Goal: Transaction & Acquisition: Subscribe to service/newsletter

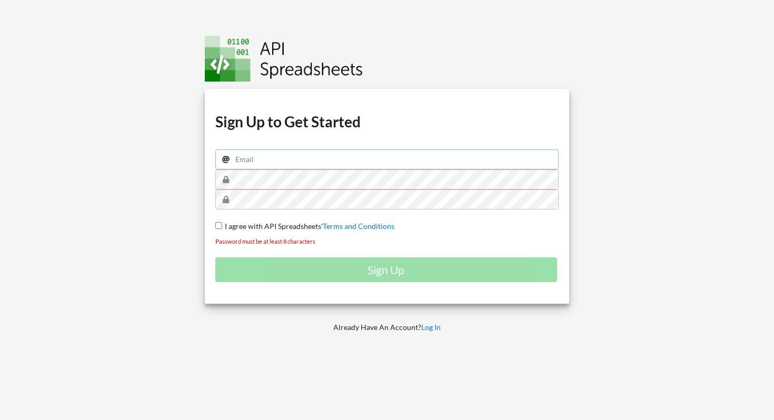
click at [311, 165] on input "email" at bounding box center [386, 160] width 343 height 20
type input "[EMAIL_ADDRESS][DOMAIN_NAME]"
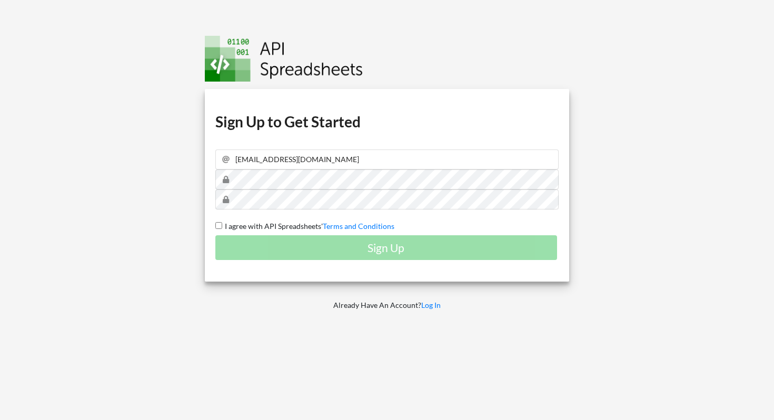
click at [219, 224] on input "I agree with API Spreadsheets' Terms and Conditions" at bounding box center [218, 225] width 7 height 7
checkbox input "true"
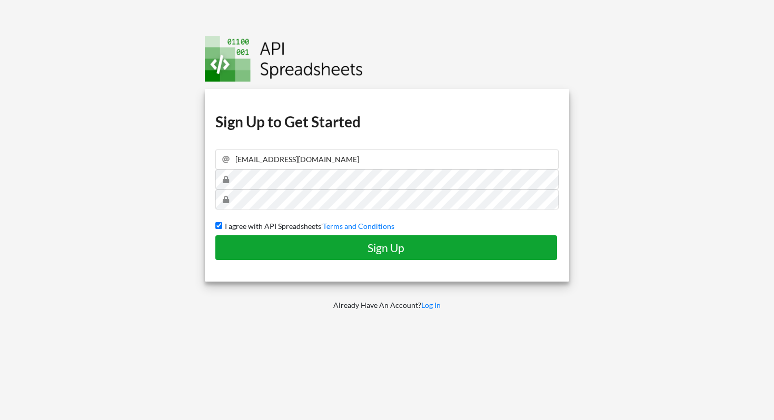
click at [309, 245] on h4 "Sign Up" at bounding box center [386, 247] width 320 height 13
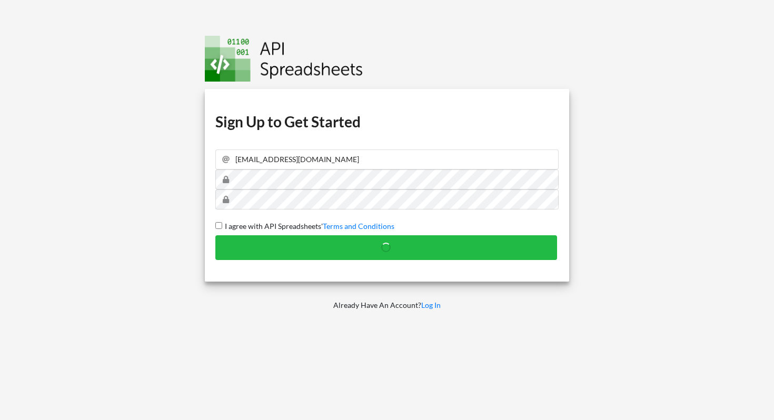
checkbox input "false"
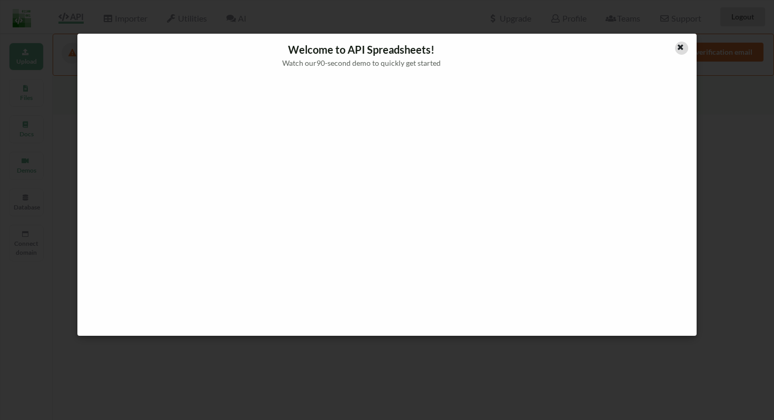
click at [683, 47] on icon at bounding box center [680, 45] width 9 height 7
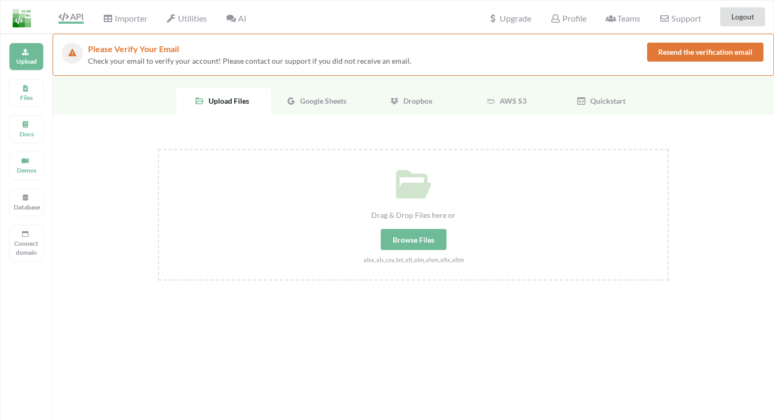
click at [678, 46] on button "Resend the verification email" at bounding box center [705, 52] width 116 height 19
click at [420, 245] on div "Browse Files" at bounding box center [414, 239] width 66 height 21
click at [158, 149] on input "Drag & Drop Files here or Browse Files .xlsx,.xls,.csv,.txt,.xlt,.xlm,.xlsm,.xl…" at bounding box center [158, 149] width 0 height 0
click at [411, 242] on div "Browse Files" at bounding box center [414, 239] width 66 height 21
click at [158, 149] on input "Drag & Drop Files here or Browse Files .xlsx,.xls,.csv,.txt,.xlt,.xlm,.xlsm,.xl…" at bounding box center [158, 149] width 0 height 0
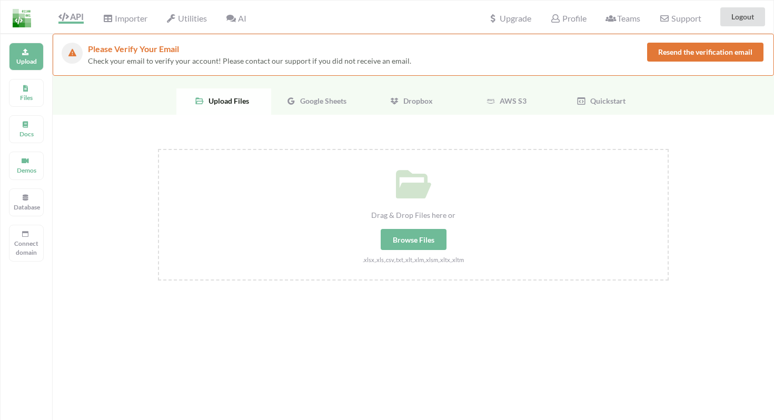
type input "C:\fakepath\Age.xlsx"
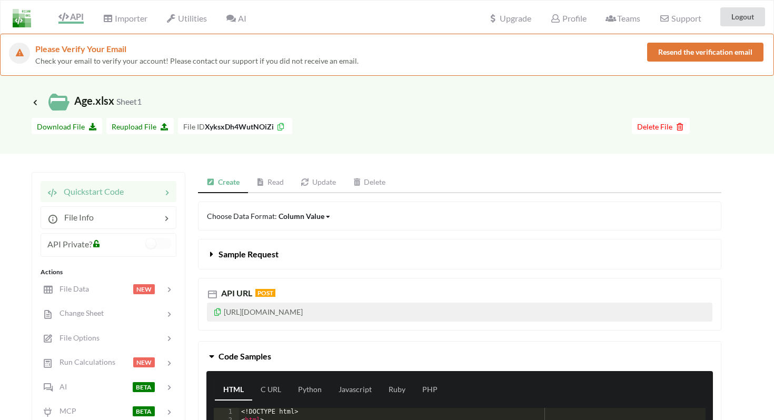
click at [676, 51] on button "Resend the verification email" at bounding box center [705, 52] width 116 height 19
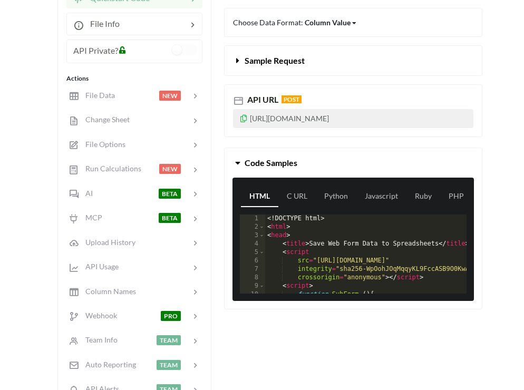
scroll to position [194, 0]
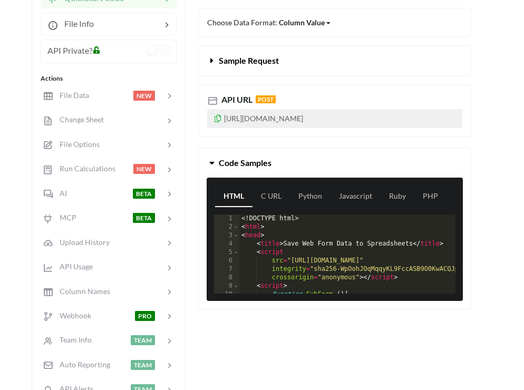
click at [283, 118] on p "[URL][DOMAIN_NAME]" at bounding box center [334, 118] width 255 height 19
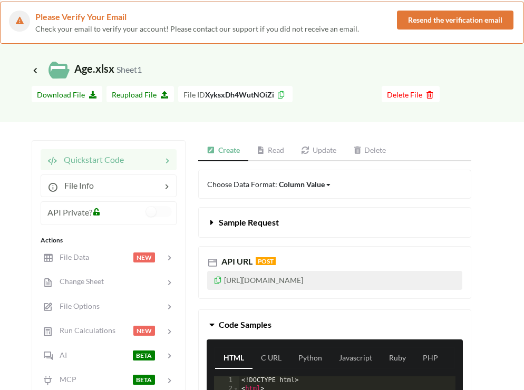
scroll to position [23, 0]
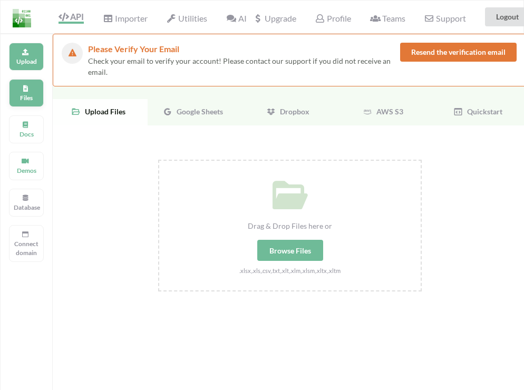
click at [28, 90] on icon at bounding box center [25, 87] width 7 height 6
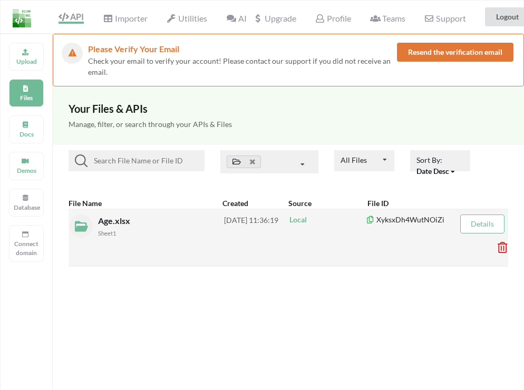
click at [115, 221] on span "Age.xlsx" at bounding box center [115, 220] width 34 height 10
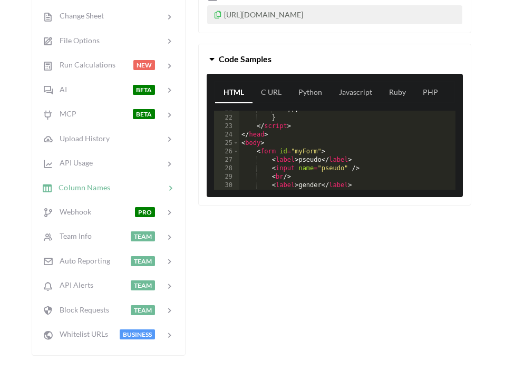
scroll to position [174, 0]
click at [282, 151] on div "}) ; } </ script > </ head > < body > < form id = "myForm" > < label > pseudo <…" at bounding box center [387, 153] width 296 height 96
click at [248, 139] on div "}) ; } </ script > </ head > < body > < form id = "myForm" > < label > pseudo <…" at bounding box center [387, 153] width 296 height 96
click at [262, 143] on div "}) ; } </ script > </ head > < body > < form id = "myForm" > < label > pseudo <…" at bounding box center [387, 153] width 296 height 96
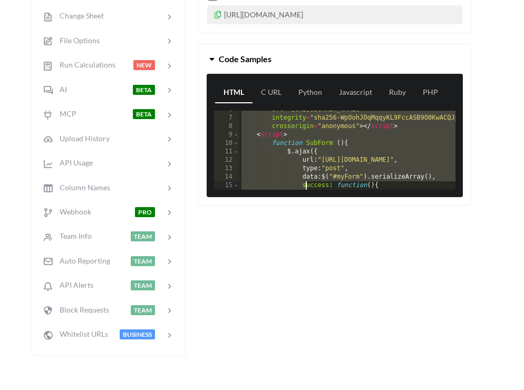
scroll to position [300, 0]
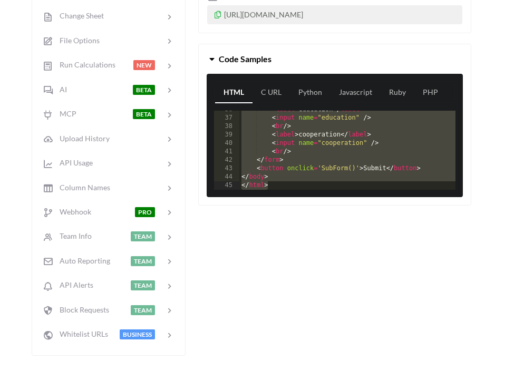
drag, startPoint x: 242, startPoint y: 115, endPoint x: 305, endPoint y: 272, distance: 169.5
click at [305, 272] on div "Create Read Update Delete Choose Data Format: Column Value Column Value Row Col…" at bounding box center [334, 115] width 273 height 481
click at [279, 178] on div "< label > education </ label > < input name = "education" /> < br /> < label > …" at bounding box center [387, 153] width 296 height 96
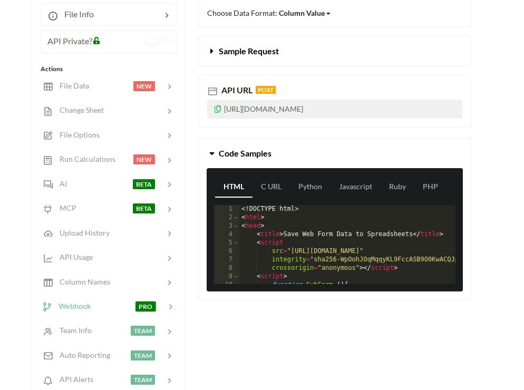
scroll to position [199, 0]
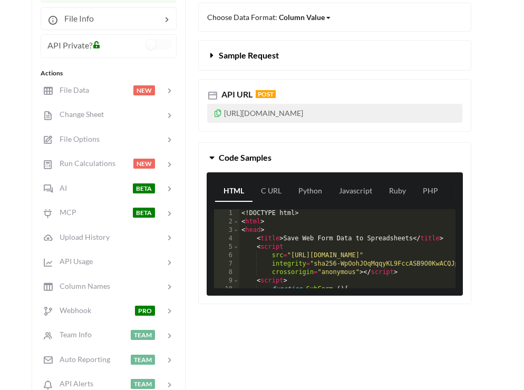
drag, startPoint x: 417, startPoint y: 113, endPoint x: 222, endPoint y: 107, distance: 195.0
click at [222, 107] on p "[URL][DOMAIN_NAME]" at bounding box center [334, 113] width 255 height 19
copy p "[URL][DOMAIN_NAME]"
click at [413, 238] on div "<! DOCTYPE html > < html > < head > < title > Save Web Form Data to Spreadsheet…" at bounding box center [387, 257] width 296 height 96
click at [417, 238] on div "<! DOCTYPE html > < html > < head > < title > Save Web Form Data to Spreadsheet…" at bounding box center [387, 257] width 296 height 96
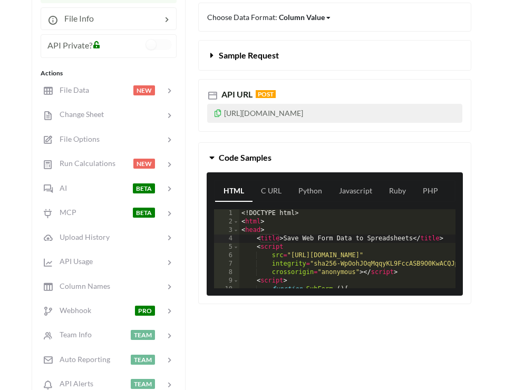
click at [413, 239] on div "<! DOCTYPE html > < html > < head > < title > Save Web Form Data to Spreadsheet…" at bounding box center [387, 257] width 296 height 96
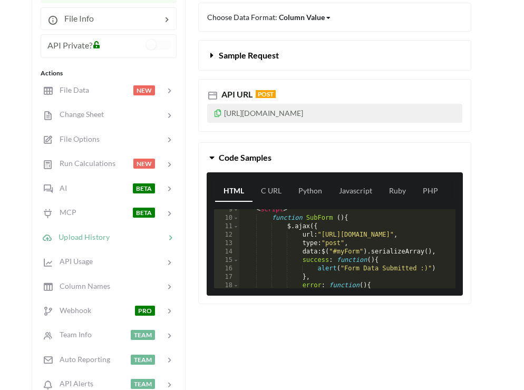
scroll to position [61, 0]
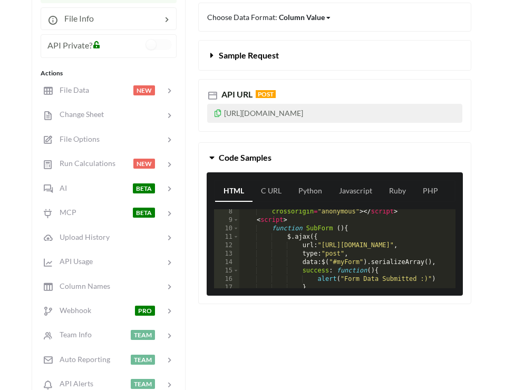
click at [291, 113] on p "[URL][DOMAIN_NAME]" at bounding box center [334, 113] width 255 height 19
drag, startPoint x: 416, startPoint y: 113, endPoint x: 225, endPoint y: 116, distance: 190.7
click at [225, 116] on p "[URL][DOMAIN_NAME]" at bounding box center [334, 113] width 255 height 19
copy p "[URL][DOMAIN_NAME]"
click at [388, 253] on div "crossorigin = "anonymous" > </ script > < script > function SubForm ( ) { $ . a…" at bounding box center [387, 256] width 296 height 96
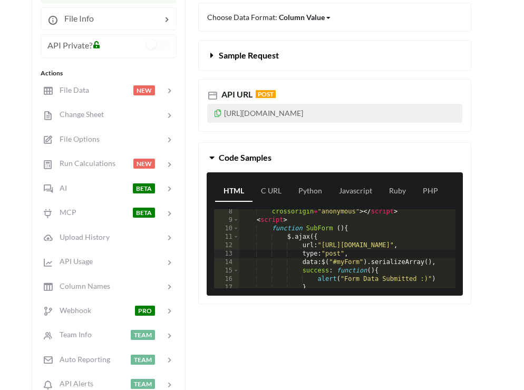
click at [388, 247] on div "crossorigin = "anonymous" > </ script > < script > function SubForm ( ) { $ . a…" at bounding box center [387, 256] width 296 height 96
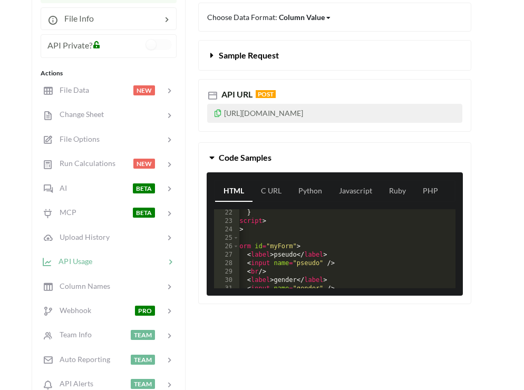
scroll to position [0, 0]
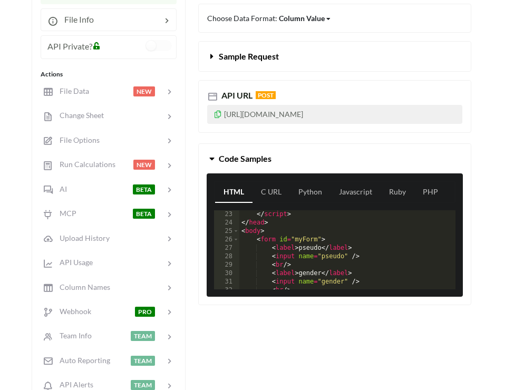
click at [320, 242] on div "</ script > </ head > < body > < form id = "myForm" > < label > pseudo </ label…" at bounding box center [387, 258] width 296 height 96
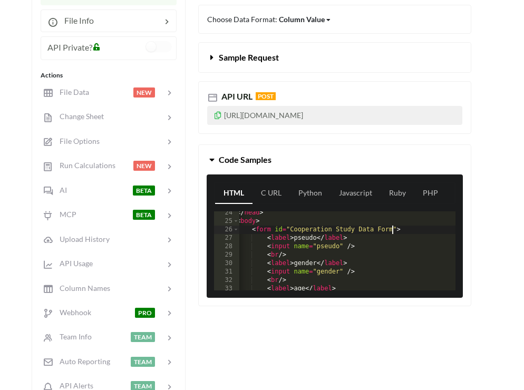
scroll to position [191, 0]
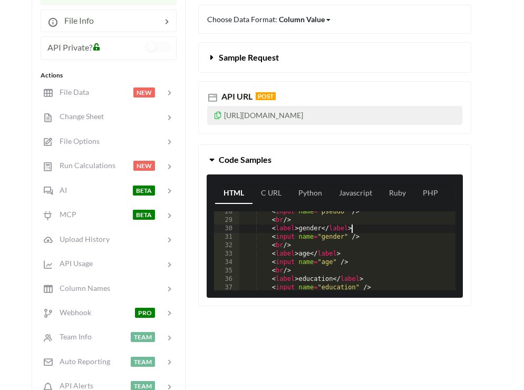
click at [353, 229] on div "< input name = "pseudo" /> < br /> < label > gender </ label > < input name = "…" at bounding box center [387, 256] width 296 height 96
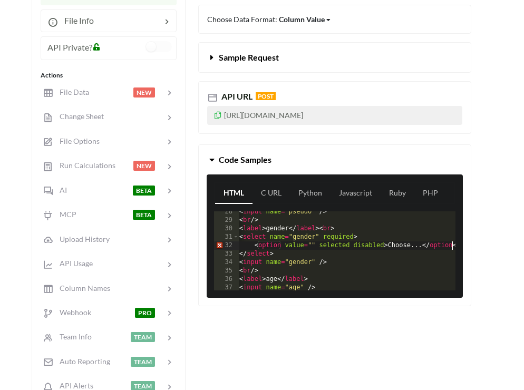
scroll to position [0, 36]
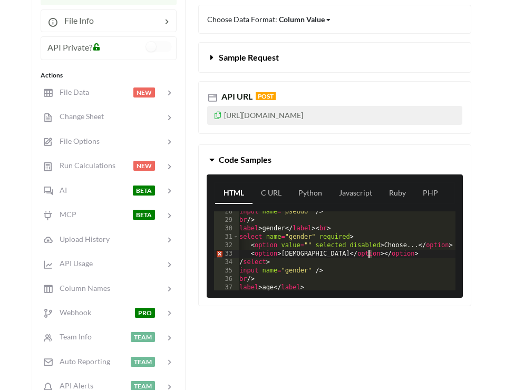
drag, startPoint x: 374, startPoint y: 255, endPoint x: 368, endPoint y: 255, distance: 5.8
click at [368, 255] on div "< input name = "pseudo" /> < br /> < label > gender </ label > < br > < select …" at bounding box center [351, 256] width 296 height 96
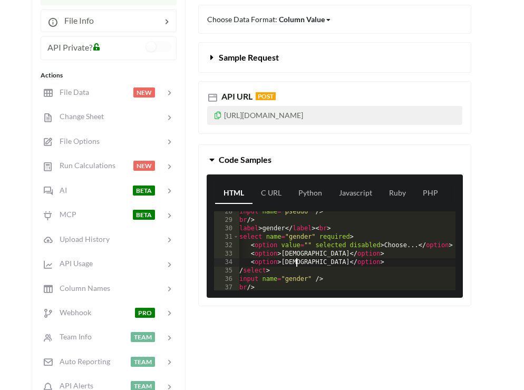
click at [341, 263] on div "< input name = "pseudo" /> < br /> < label > gender </ label > < br > < select …" at bounding box center [351, 256] width 296 height 96
click at [339, 272] on div "< input name = "pseudo" /> < br /> < label > gender </ label > < br > < select …" at bounding box center [351, 256] width 296 height 96
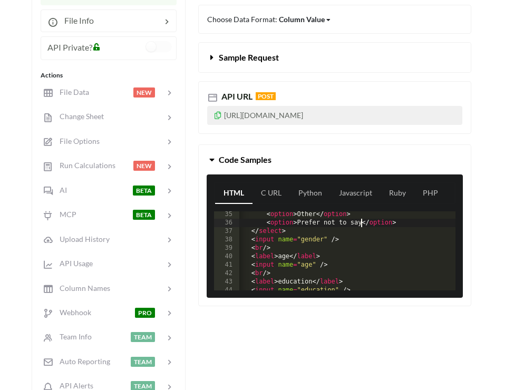
scroll to position [0, 21]
click at [293, 231] on div "< option > Other </ option > < option > Prefer not to say </ option > </ select…" at bounding box center [367, 258] width 296 height 96
click at [275, 249] on div "< option > Other </ option > < option > Prefer not to say </ option > </ select…" at bounding box center [367, 258] width 296 height 96
click at [348, 241] on div "< option > Other </ option > < option > Prefer not to say </ option > </ select…" at bounding box center [370, 258] width 296 height 96
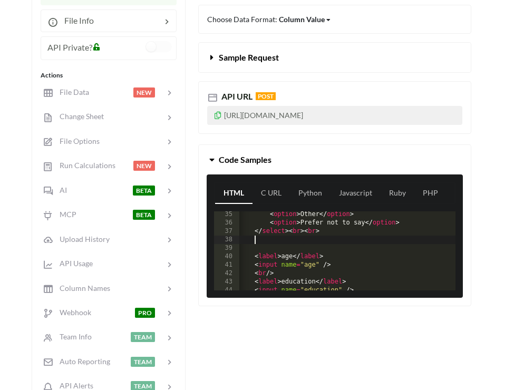
click at [289, 246] on div "< option > Other </ option > < option > Prefer not to say </ option > </ select…" at bounding box center [370, 258] width 296 height 96
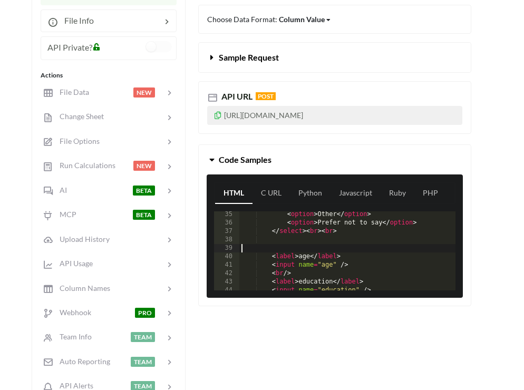
click at [262, 248] on div "< option > Other </ option > < option > Prefer not to say </ option > </ select…" at bounding box center [387, 258] width 296 height 96
click at [291, 247] on div "< option > Other </ option > < option > Prefer not to say </ option > </ select…" at bounding box center [387, 258] width 296 height 96
click at [354, 322] on div "Create Read Update Delete Choose Data Format: Column Value Column Value Row Col…" at bounding box center [334, 215] width 273 height 481
click at [338, 245] on div "< option > Other </ option > < option > Prefer not to say </ option > </ select…" at bounding box center [387, 258] width 296 height 96
click at [340, 260] on div "< option > Other </ option > < option > Prefer not to say </ option > </ select…" at bounding box center [387, 258] width 296 height 96
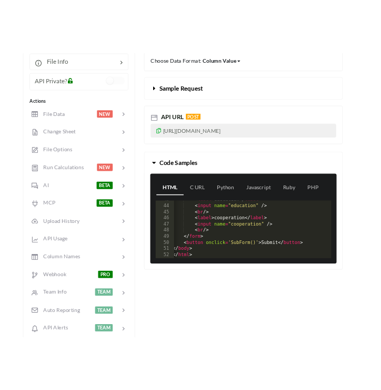
scroll to position [439, 0]
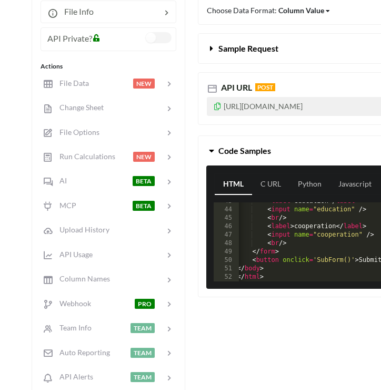
click at [152, 40] on label at bounding box center [159, 37] width 26 height 11
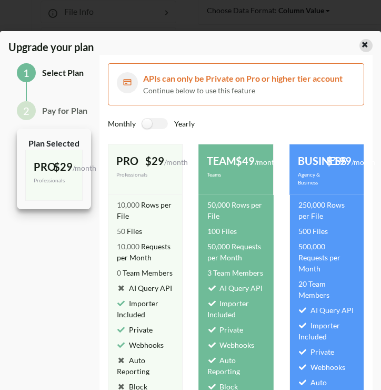
click at [362, 47] on icon at bounding box center [365, 42] width 9 height 7
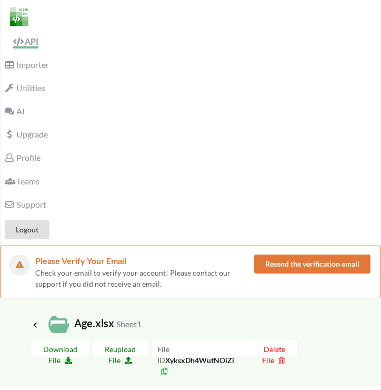
scroll to position [0, 0]
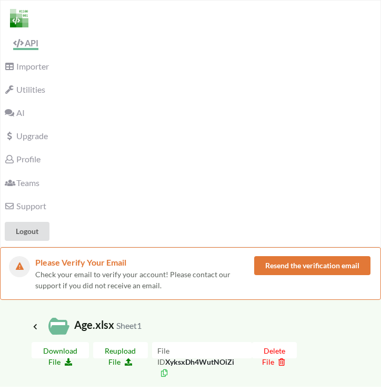
click at [111, 325] on span "Icon Link Age.xlsx Sheet1" at bounding box center [87, 324] width 110 height 13
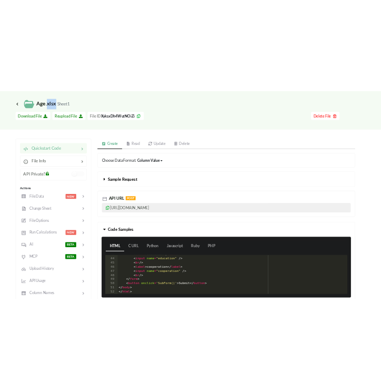
scroll to position [77, 0]
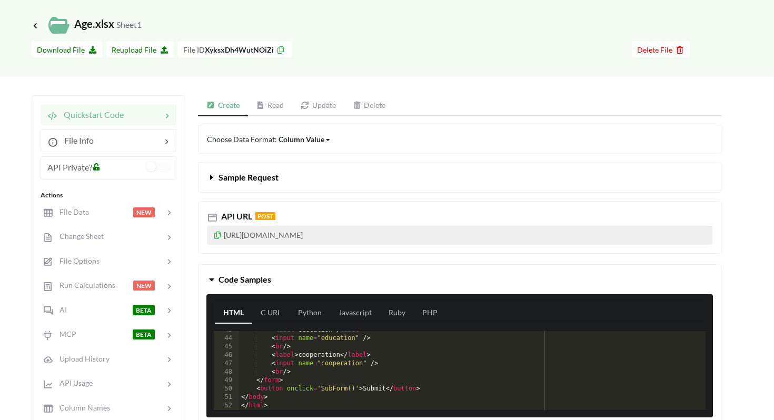
click at [282, 240] on p "[URL][DOMAIN_NAME]" at bounding box center [460, 235] width 506 height 19
click at [221, 51] on b "XyksxDh4WutNOiZi" at bounding box center [239, 49] width 69 height 9
click at [343, 235] on p "[URL][DOMAIN_NAME]" at bounding box center [460, 235] width 506 height 19
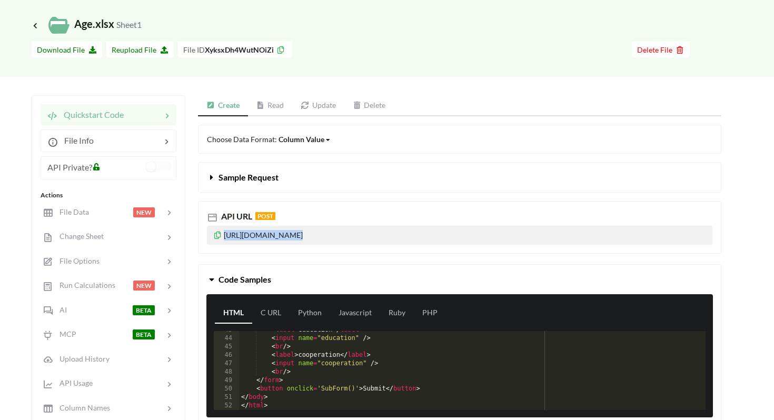
click at [343, 235] on p "[URL][DOMAIN_NAME]" at bounding box center [460, 235] width 506 height 19
click at [319, 265] on button "Code Samples" at bounding box center [460, 279] width 522 height 29
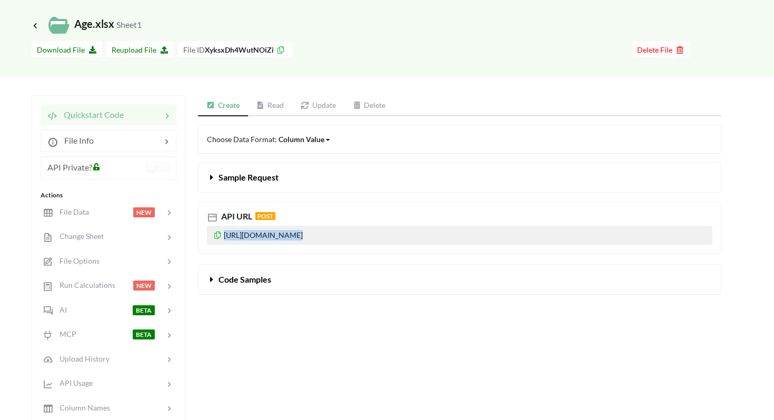
click at [323, 237] on p "[URL][DOMAIN_NAME]" at bounding box center [460, 235] width 506 height 19
click at [292, 236] on p "[URL][DOMAIN_NAME]" at bounding box center [460, 235] width 506 height 19
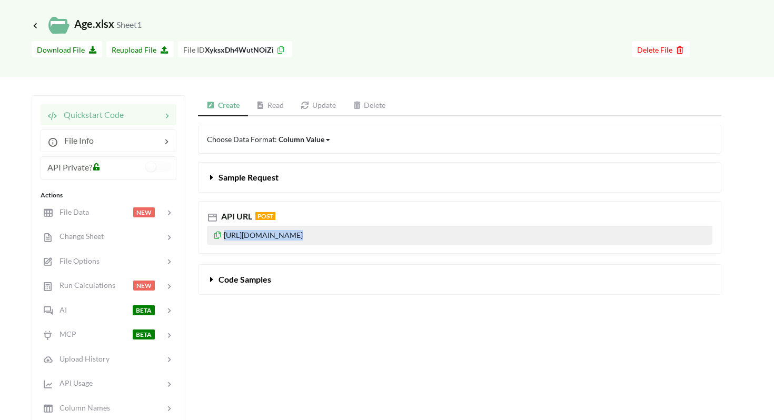
copy p "[URL][DOMAIN_NAME]"
